Goal: Communication & Community: Answer question/provide support

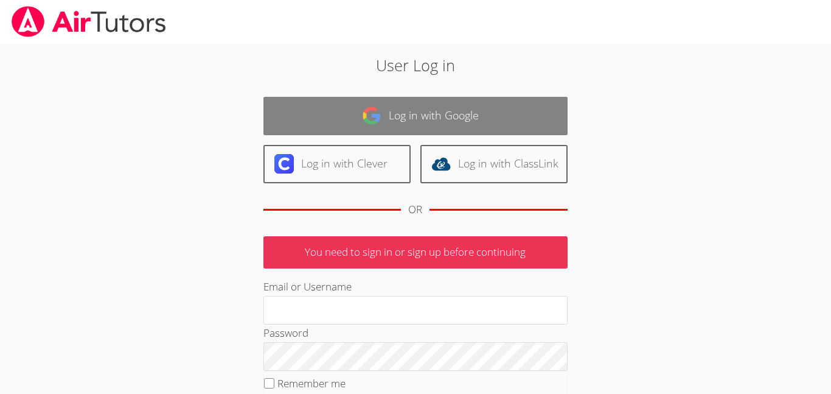
click at [436, 107] on link "Log in with Google" at bounding box center [416, 116] width 304 height 38
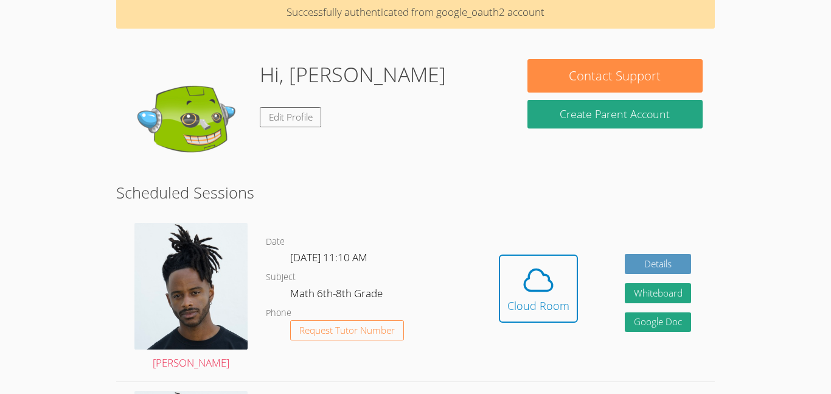
scroll to position [63, 0]
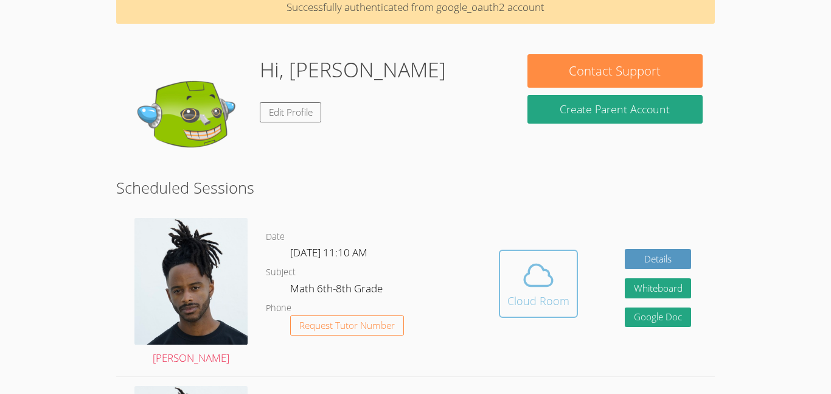
click at [520, 286] on span at bounding box center [539, 275] width 62 height 34
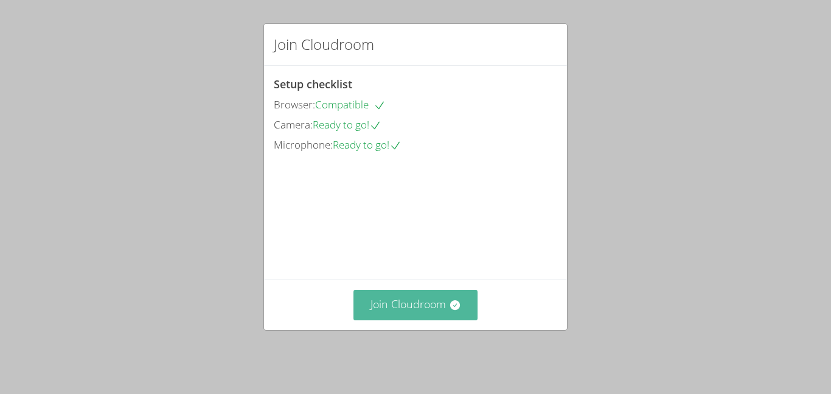
click at [378, 320] on button "Join Cloudroom" at bounding box center [416, 305] width 125 height 30
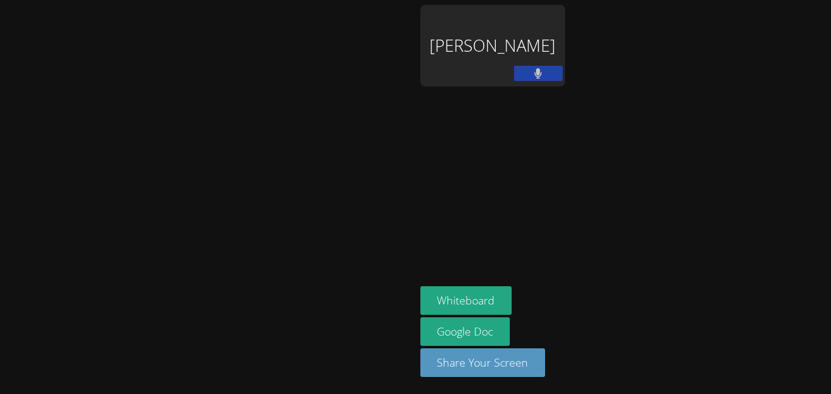
click at [551, 75] on div "[PERSON_NAME]" at bounding box center [493, 46] width 145 height 82
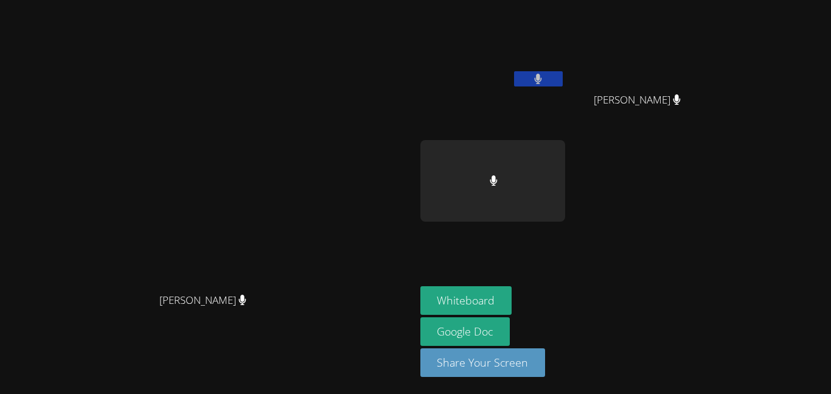
click at [563, 71] on button at bounding box center [538, 78] width 49 height 15
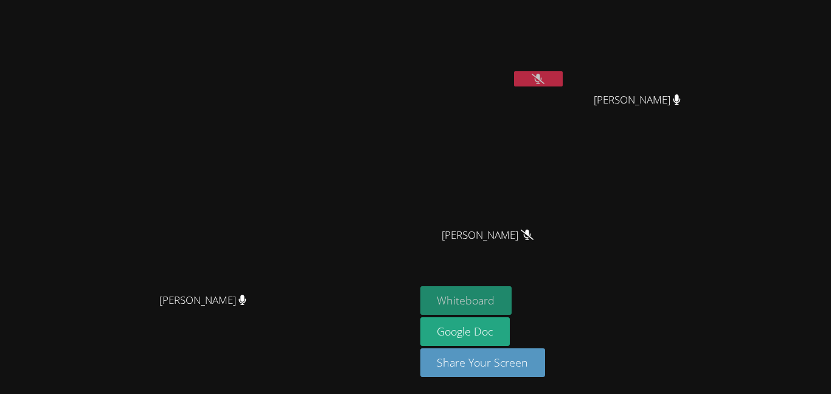
click at [513, 298] on button "Whiteboard" at bounding box center [467, 300] width 92 height 29
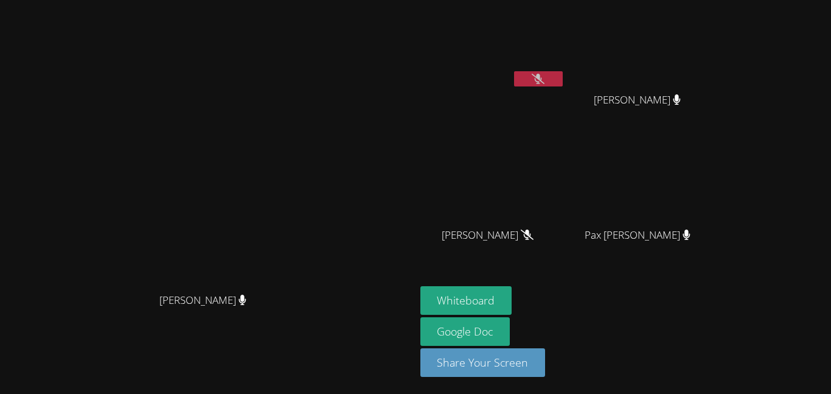
click at [563, 76] on button at bounding box center [538, 78] width 49 height 15
click at [542, 75] on icon at bounding box center [538, 79] width 7 height 10
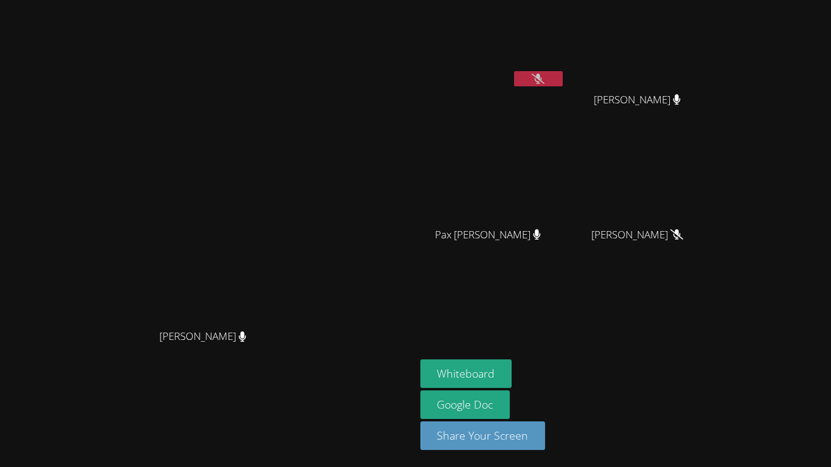
click at [545, 76] on icon at bounding box center [538, 79] width 13 height 10
click at [563, 79] on button at bounding box center [538, 78] width 49 height 15
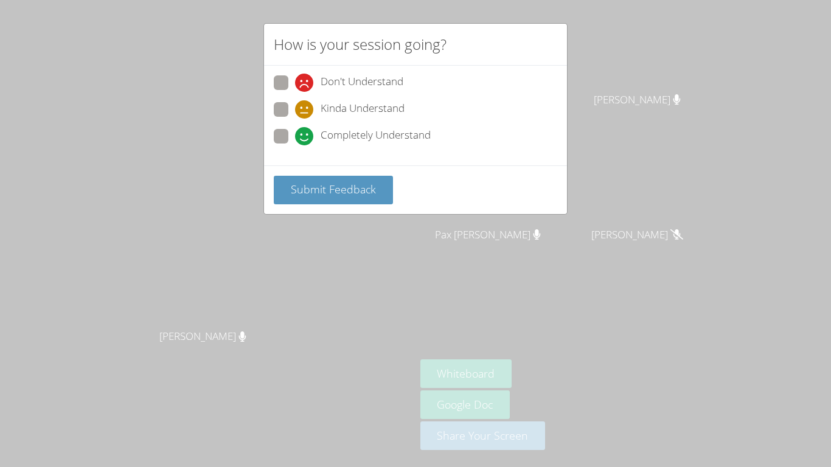
click at [334, 135] on span "Completely Understand" at bounding box center [376, 136] width 110 height 18
click at [306, 135] on input "Completely Understand" at bounding box center [300, 134] width 10 height 10
radio input "true"
click at [332, 200] on button "Submit Feedback" at bounding box center [333, 190] width 119 height 29
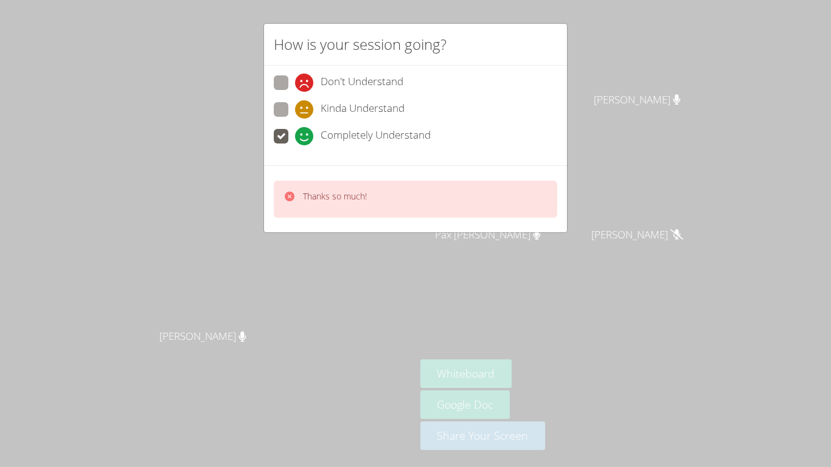
click at [666, 71] on div "How is your session going? Don't Understand Kinda Understand Completely Underst…" at bounding box center [415, 233] width 831 height 467
click at [658, 79] on div "How is your session going? Don't Understand Kinda Understand Completely Underst…" at bounding box center [415, 233] width 831 height 467
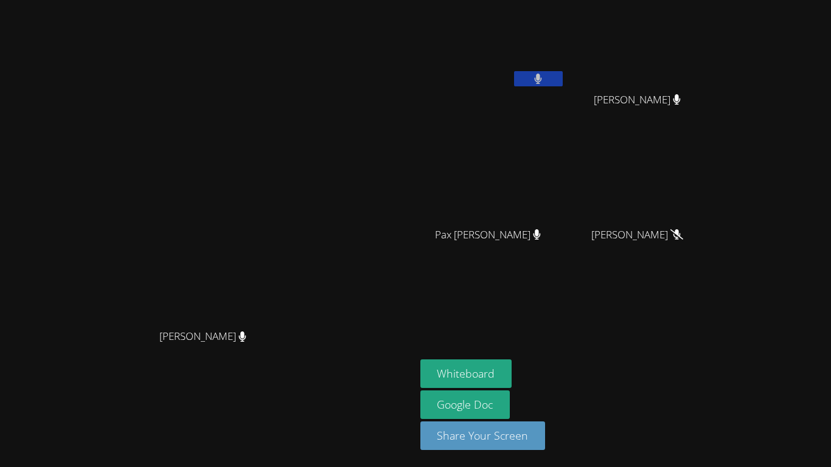
click at [563, 79] on button at bounding box center [538, 78] width 49 height 15
